Goal: Information Seeking & Learning: Learn about a topic

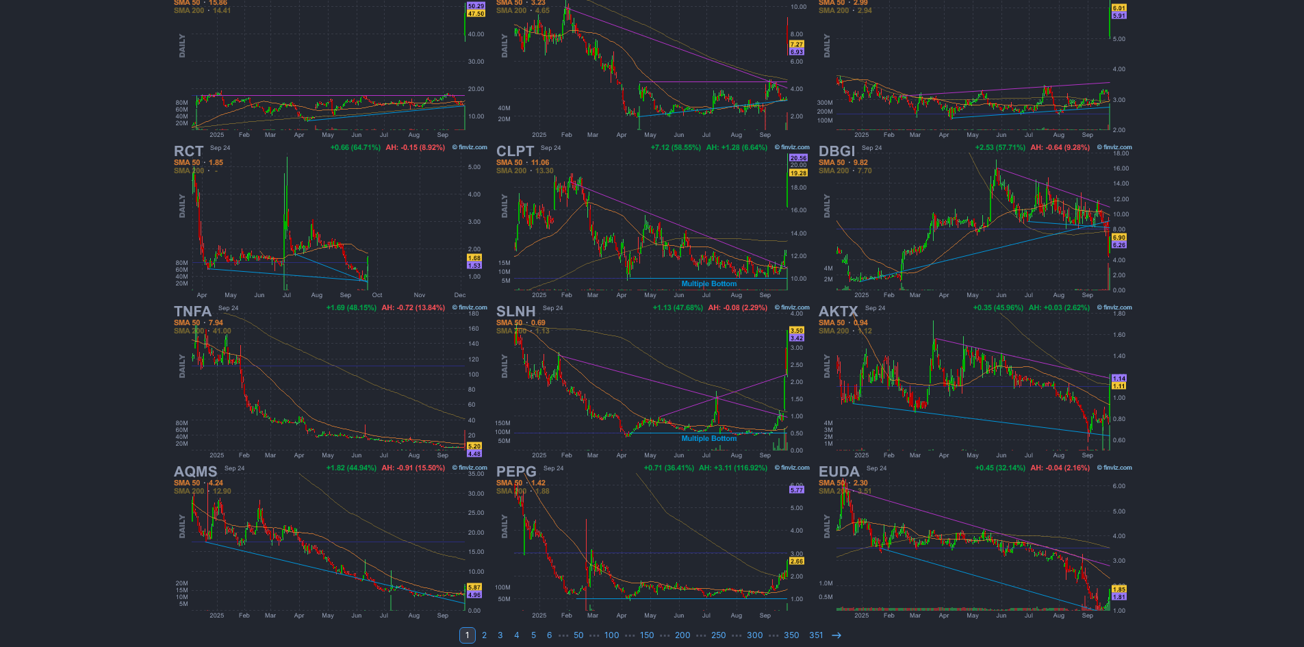
scroll to position [274, 0]
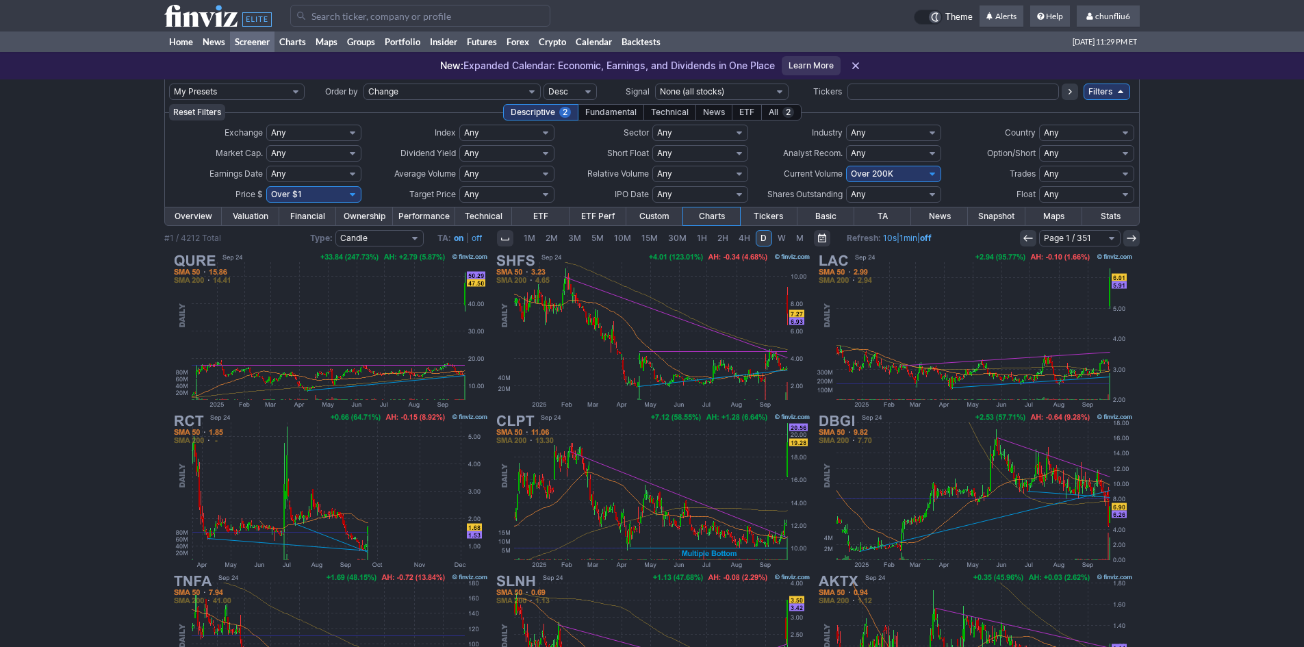
click at [314, 196] on select "Any Under $1 Under $2 Under $3 Under $4 Under $5 Under $7 Under $10 Under $15 U…" at bounding box center [313, 194] width 95 height 16
select select "o10"
click at [266, 186] on select "Any Under $1 Under $2 Under $3 Under $4 Under $5 Under $7 Under $10 Under $15 U…" at bounding box center [313, 194] width 95 height 16
click at [316, 14] on input "Search" at bounding box center [420, 16] width 260 height 22
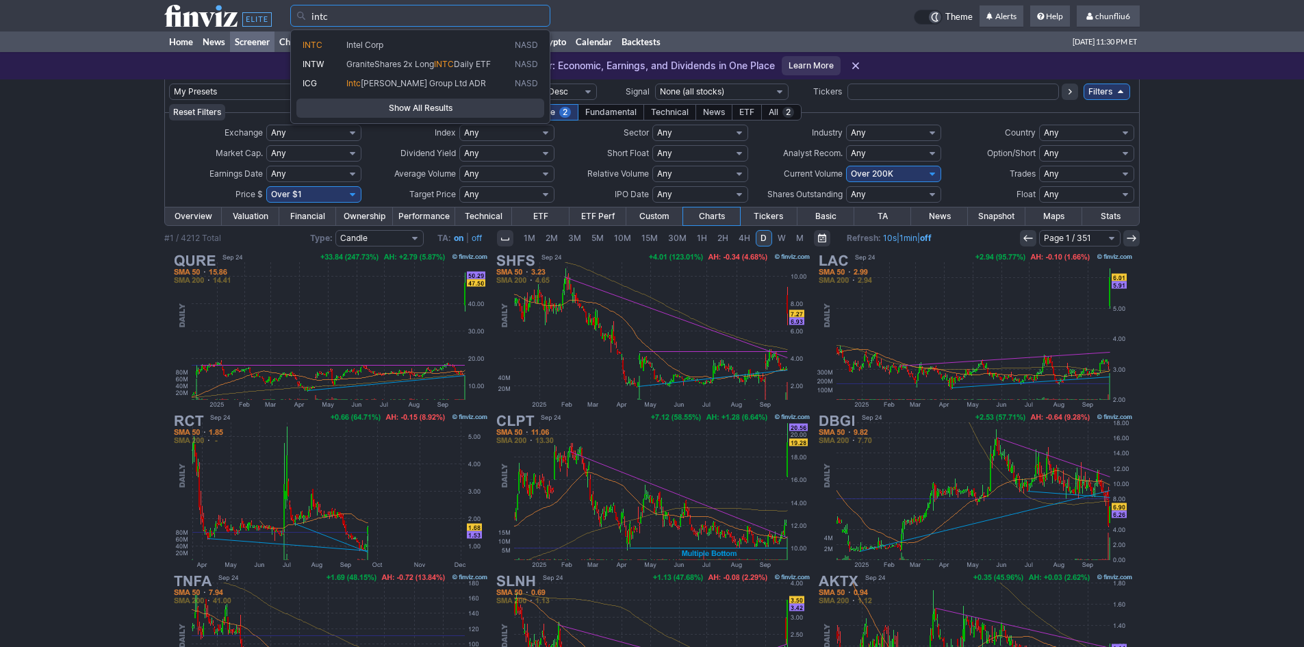
type input "intc"
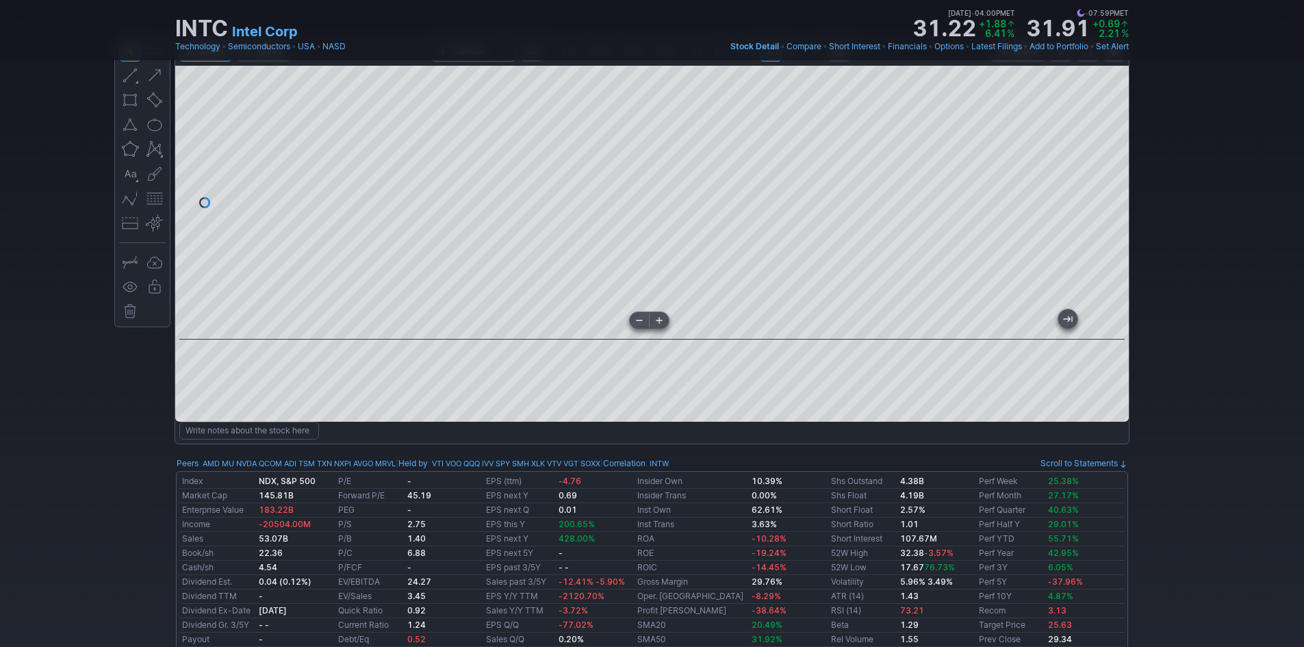
scroll to position [68, 0]
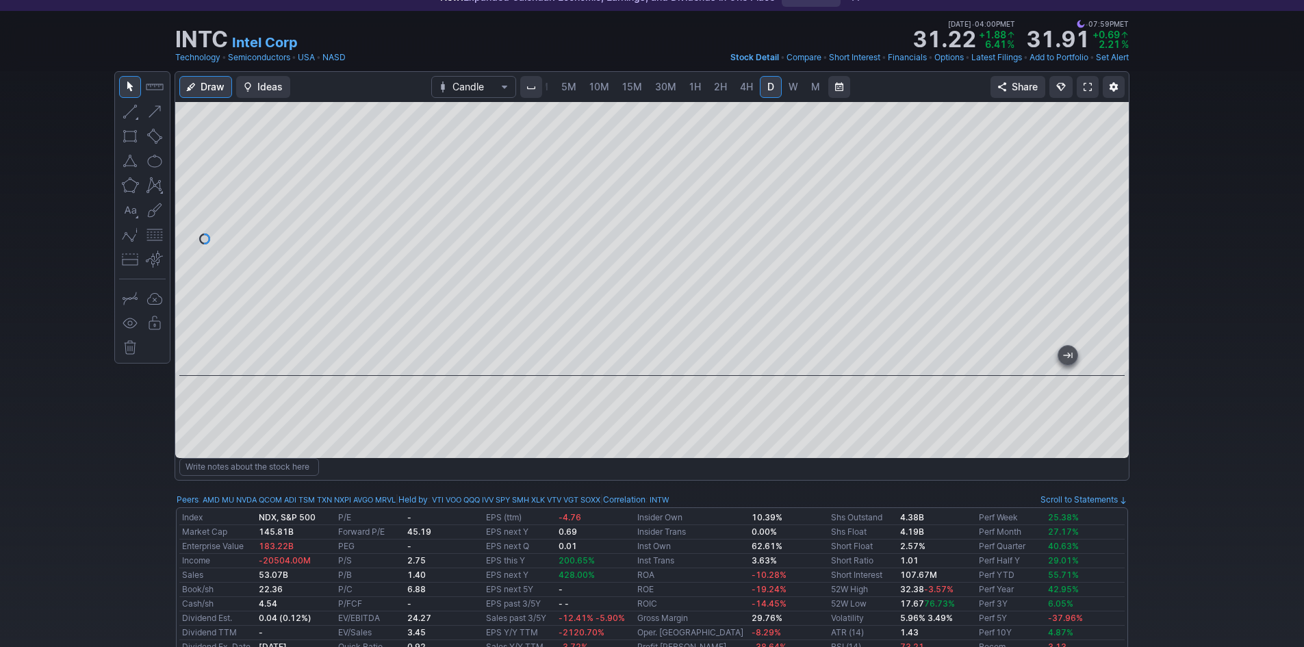
click at [1087, 80] on link at bounding box center [1088, 87] width 22 height 22
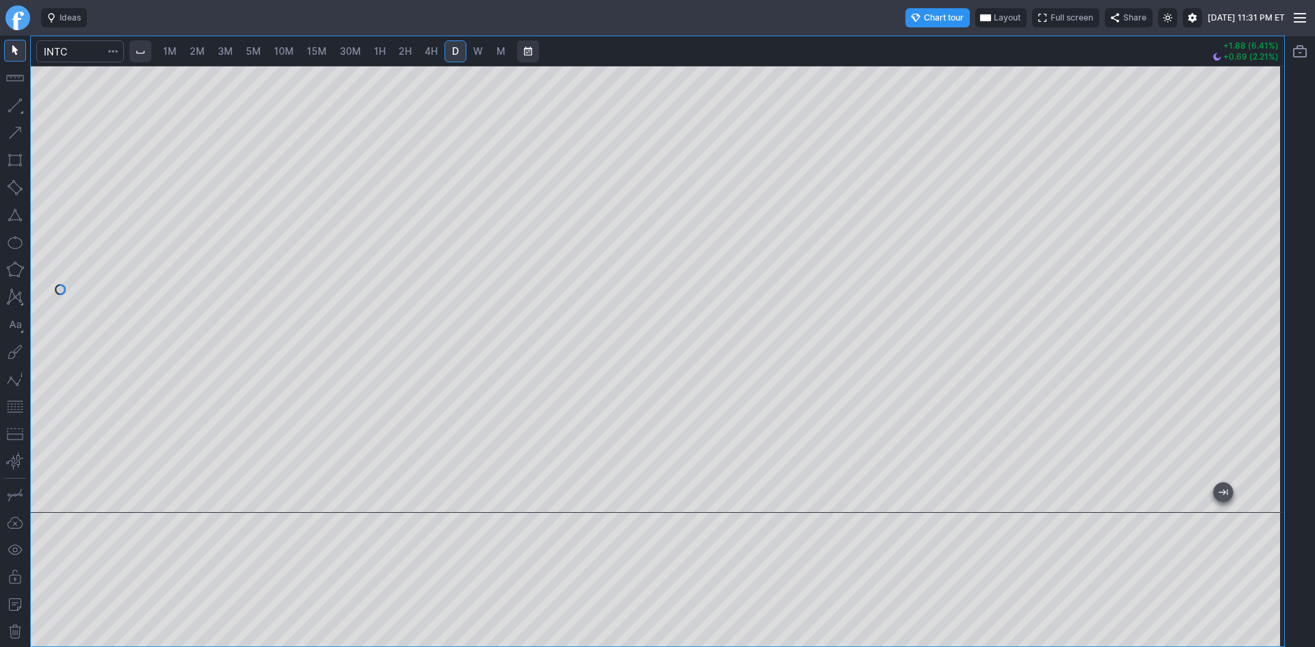
click at [201, 49] on span "2M" at bounding box center [197, 51] width 15 height 12
drag, startPoint x: 1264, startPoint y: 227, endPoint x: 1263, endPoint y: 273, distance: 46.6
click at [1263, 273] on div at bounding box center [1269, 285] width 29 height 413
click at [79, 47] on input "Search" at bounding box center [80, 51] width 88 height 22
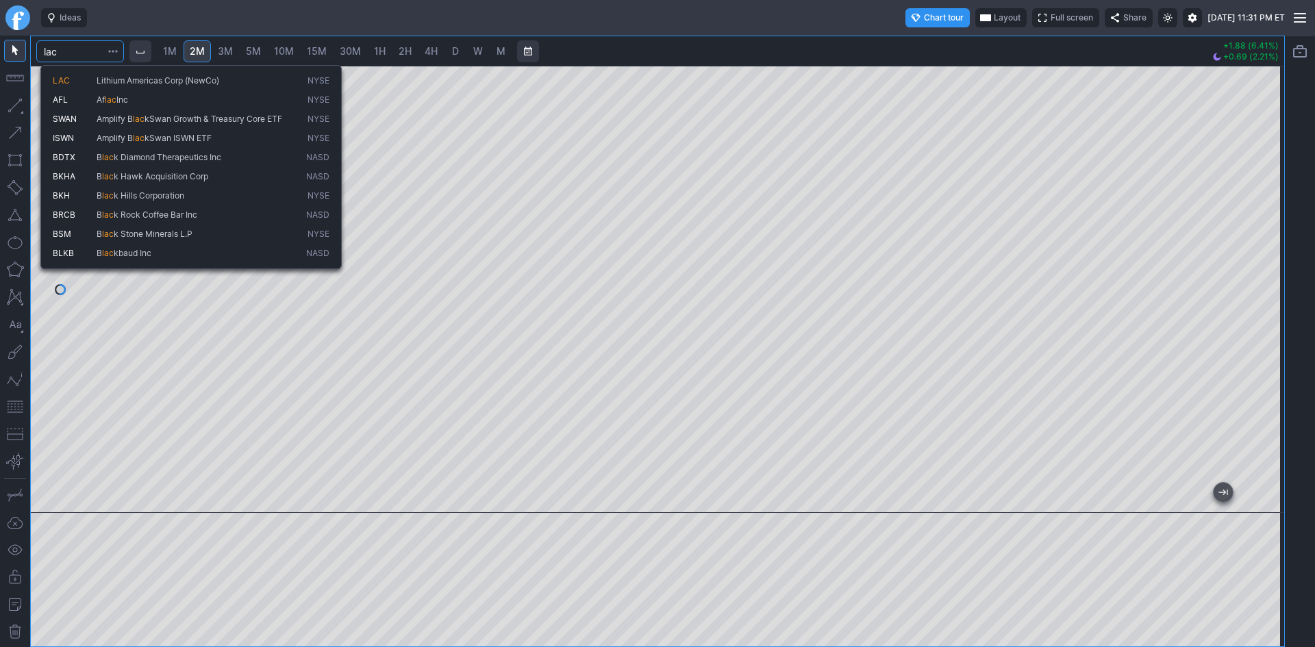
type input "lac"
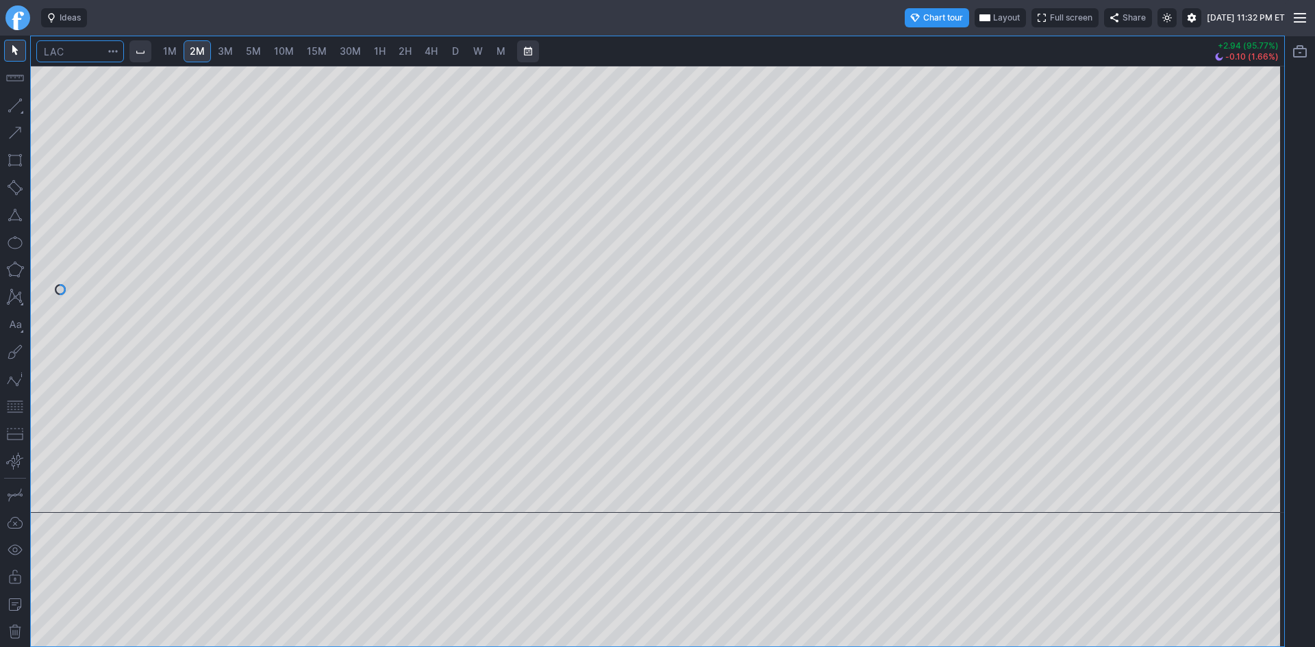
click at [76, 47] on input "Search" at bounding box center [80, 51] width 88 height 22
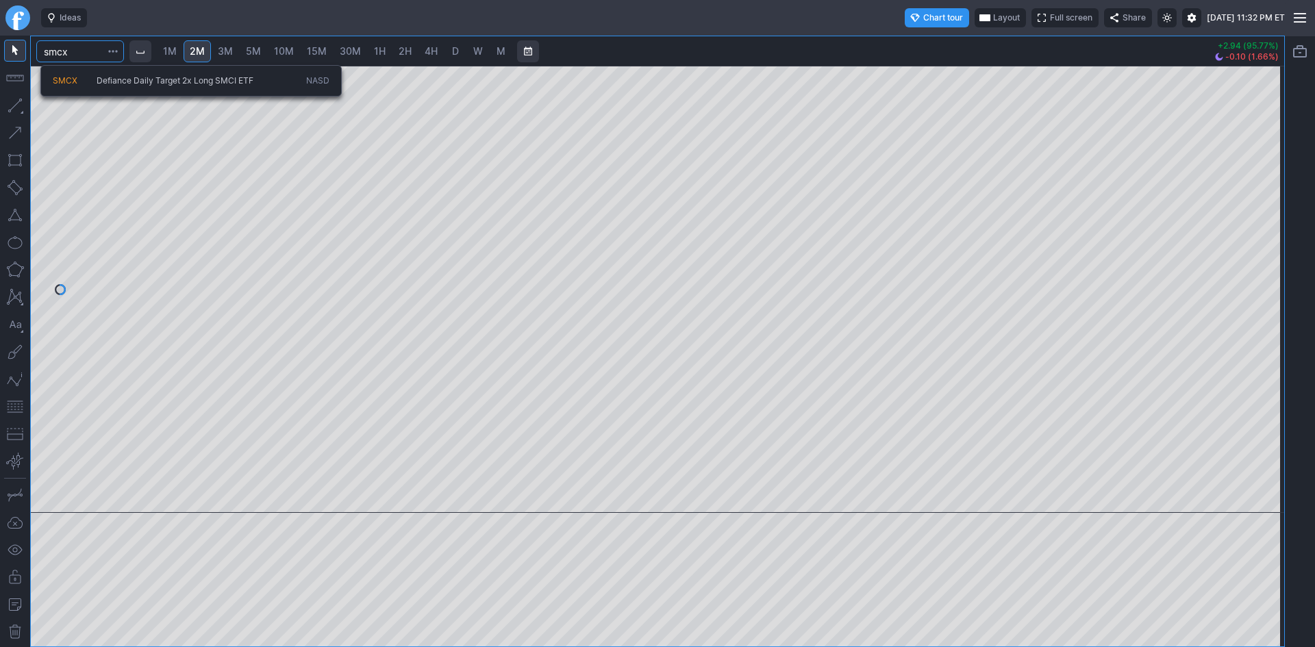
type input "smcx"
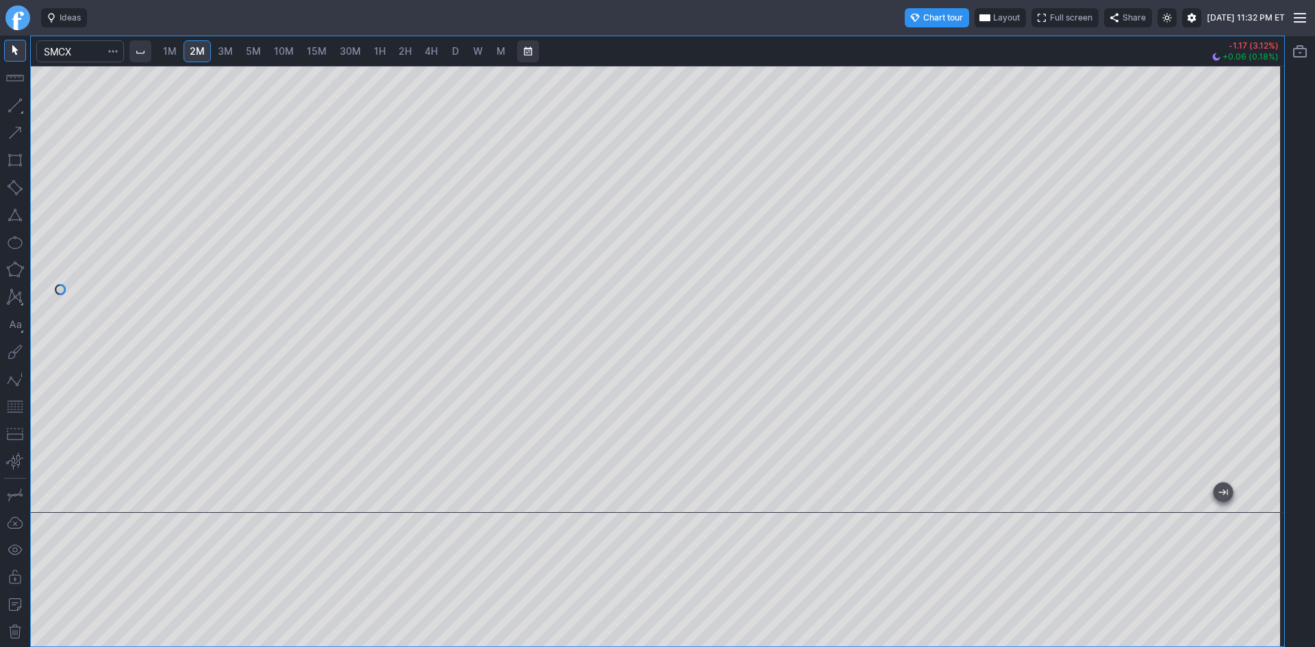
click at [165, 43] on link "1M" at bounding box center [170, 51] width 26 height 22
click at [1314, 241] on div "1M 2M 3M 5M 10M 15M 30M 1H 2H 4H D W M -1.17 (3.12%) +0.06 (0.18%)" at bounding box center [657, 341] width 1315 height 611
click at [1252, 240] on div at bounding box center [657, 289] width 1253 height 447
drag, startPoint x: 1271, startPoint y: 249, endPoint x: 1257, endPoint y: 324, distance: 76.7
click at [1257, 324] on div at bounding box center [1269, 285] width 29 height 413
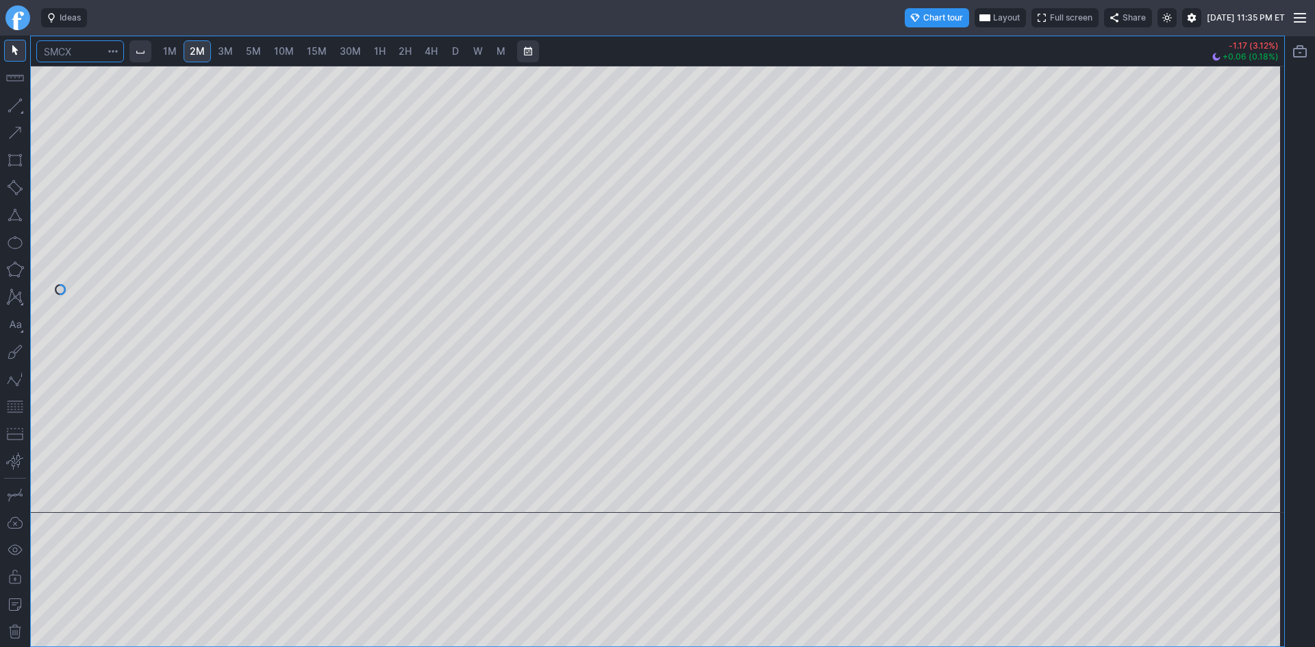
drag, startPoint x: 88, startPoint y: 51, endPoint x: 23, endPoint y: 47, distance: 65.2
click at [23, 47] on div "1M 2M 3M 5M 10M 15M 30M 1H 2H 4H D W M -1.17 (3.12%) +0.06 (0.18%)" at bounding box center [642, 341] width 1284 height 611
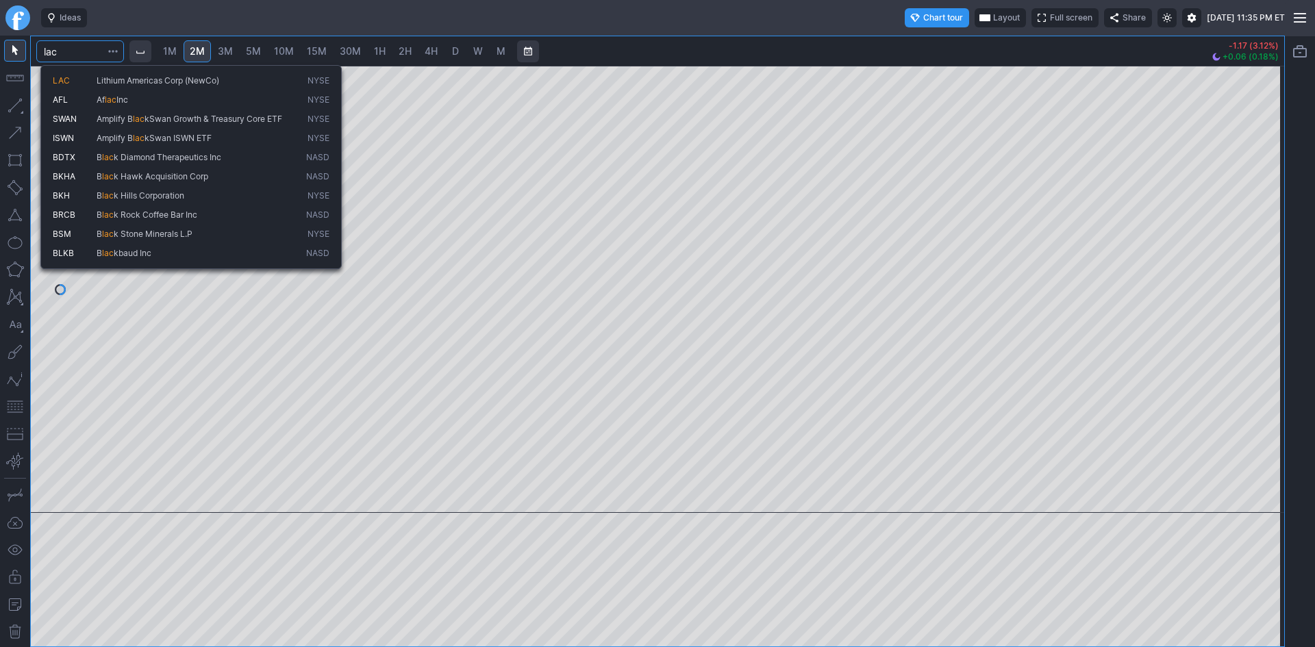
type input "lac"
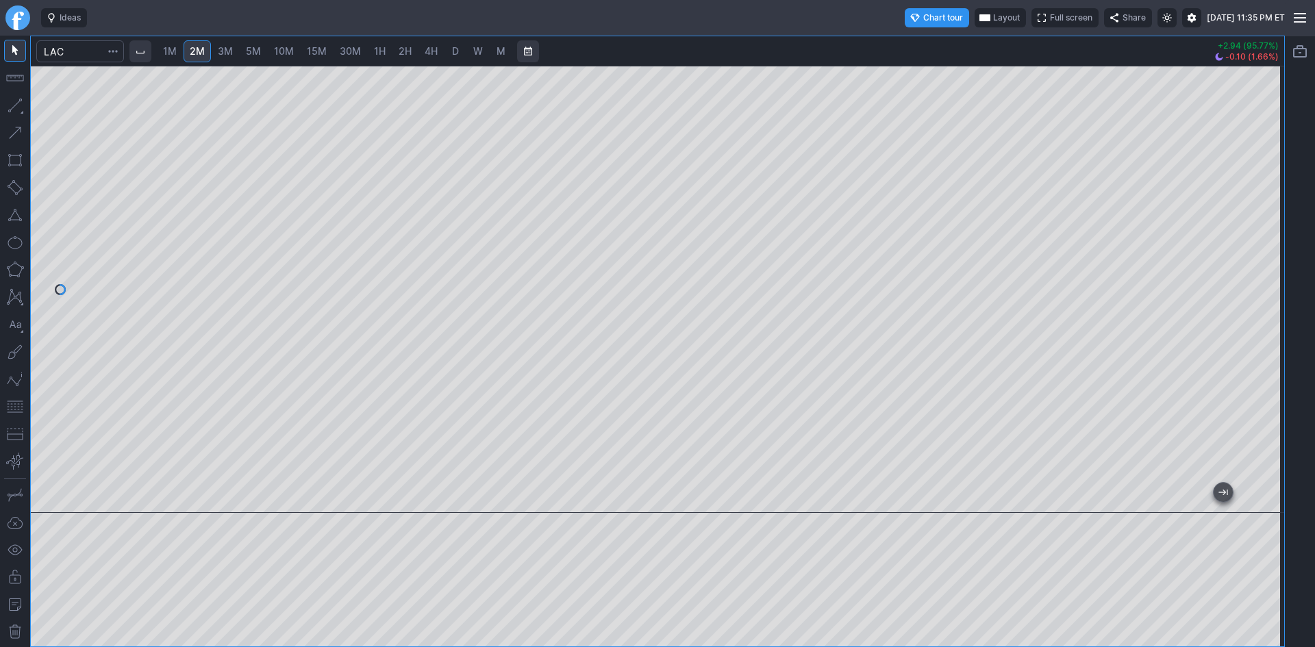
click at [176, 51] on span "1M" at bounding box center [170, 51] width 14 height 12
click at [77, 55] on input "Search" at bounding box center [80, 51] width 88 height 22
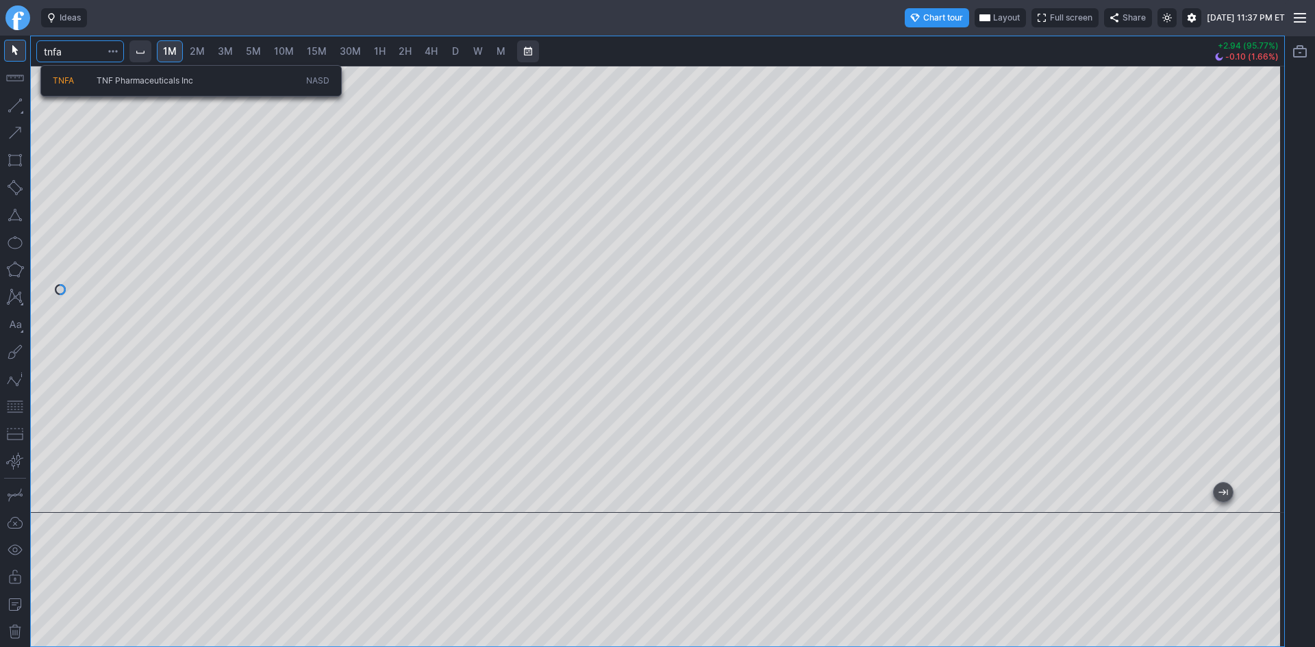
type input "tnfa"
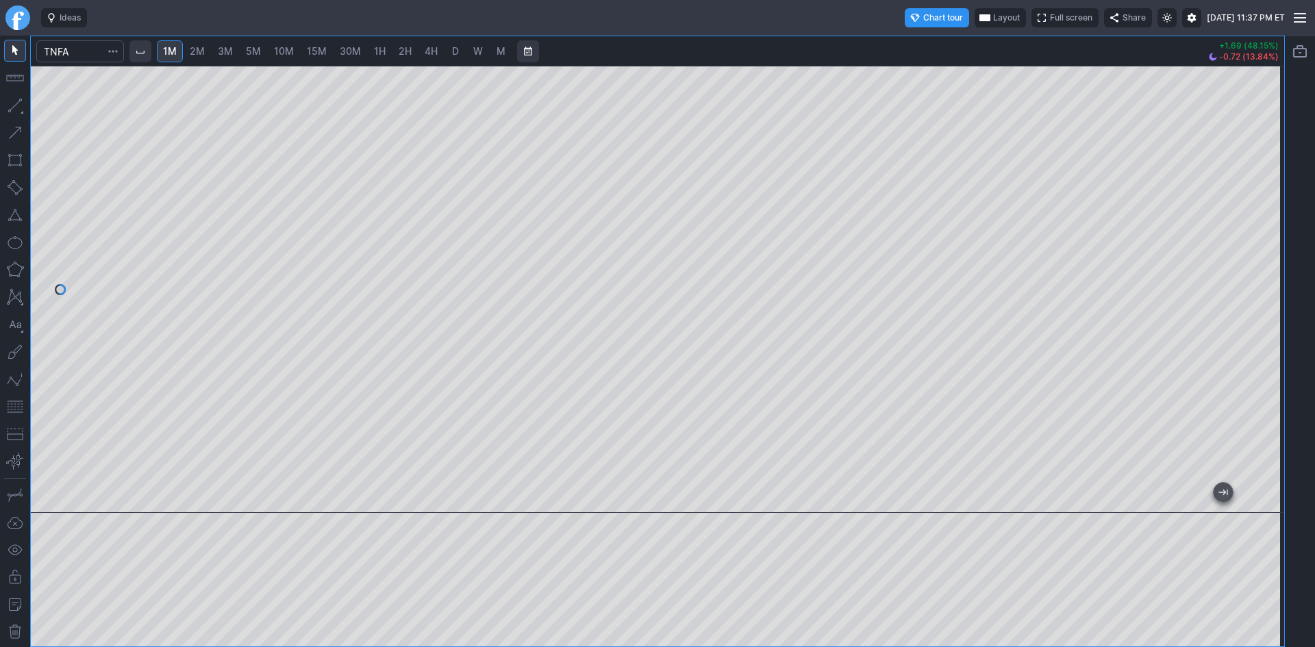
click at [1245, 287] on div at bounding box center [657, 289] width 1253 height 447
